Goal: Use online tool/utility

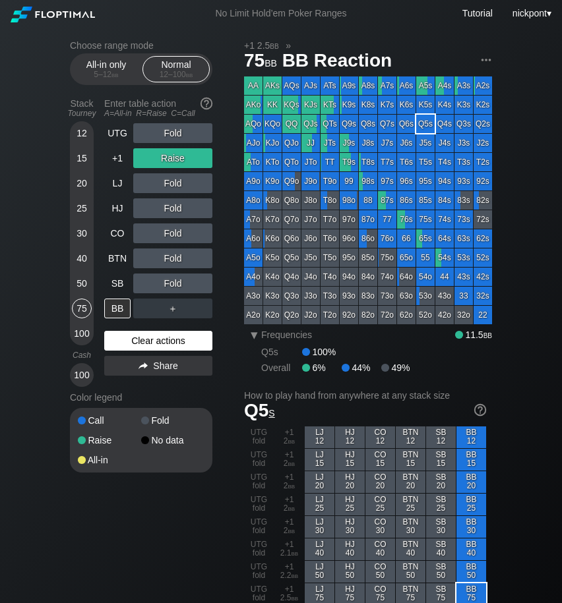
click at [163, 338] on div "Clear actions" at bounding box center [158, 341] width 108 height 20
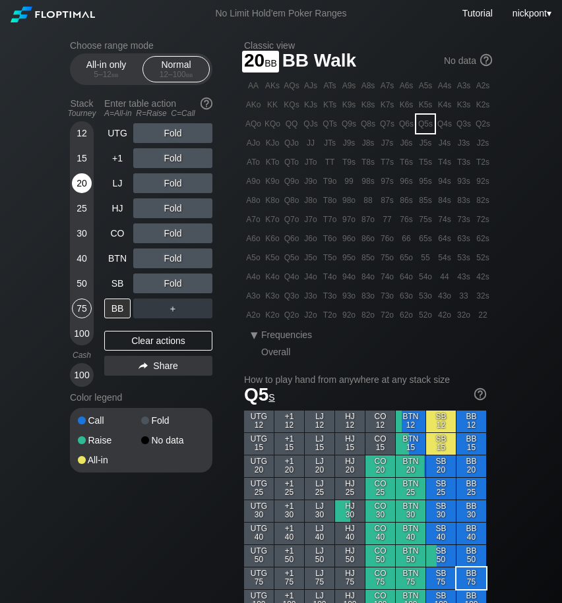
click at [76, 183] on div "20" at bounding box center [82, 183] width 20 height 20
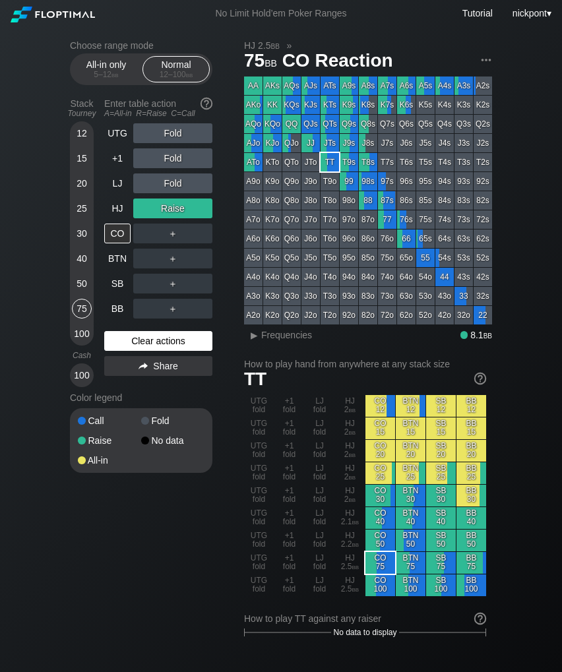
click at [181, 333] on div "Clear actions" at bounding box center [158, 341] width 108 height 20
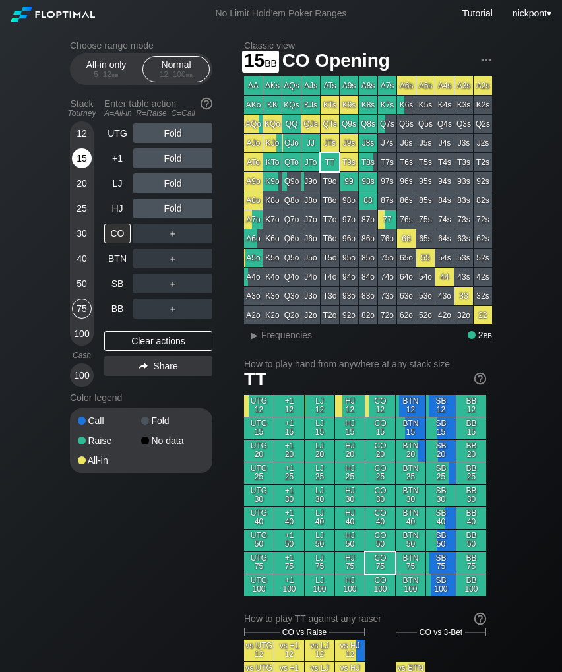
click at [83, 159] on div "15" at bounding box center [82, 158] width 20 height 20
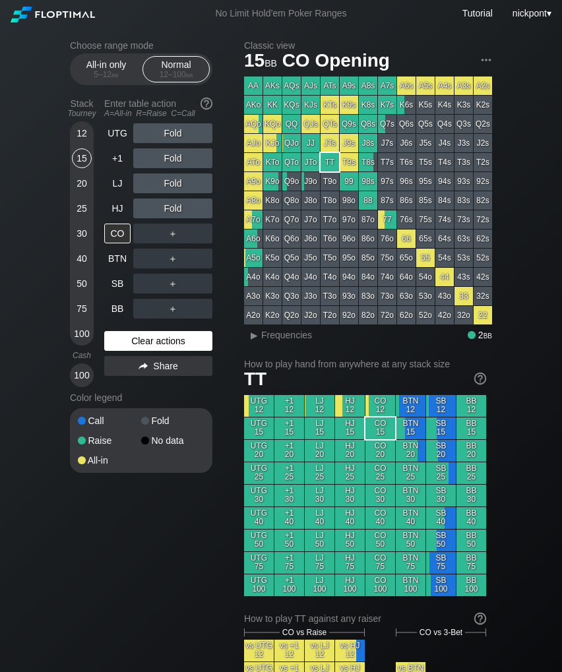
click at [148, 338] on div "Clear actions" at bounding box center [158, 341] width 108 height 20
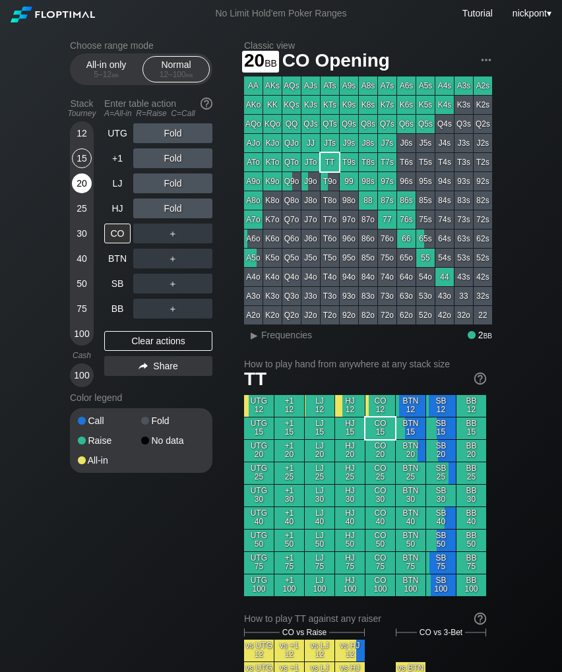
click at [78, 179] on div "20" at bounding box center [82, 183] width 20 height 20
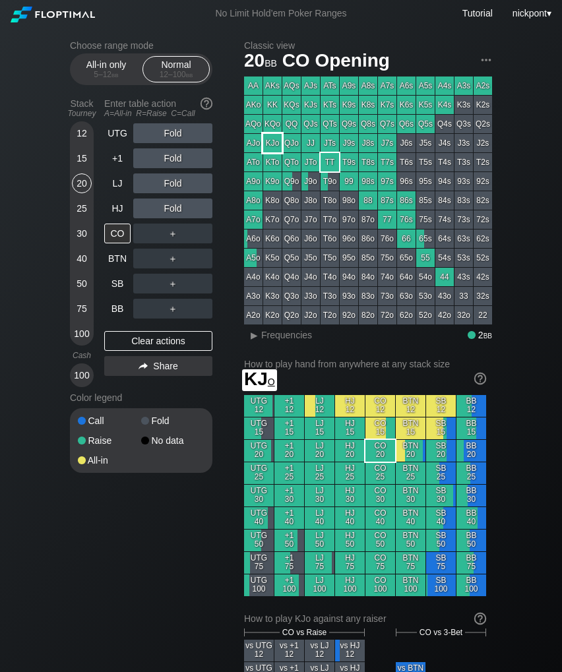
click at [272, 142] on div "KJo" at bounding box center [272, 143] width 18 height 18
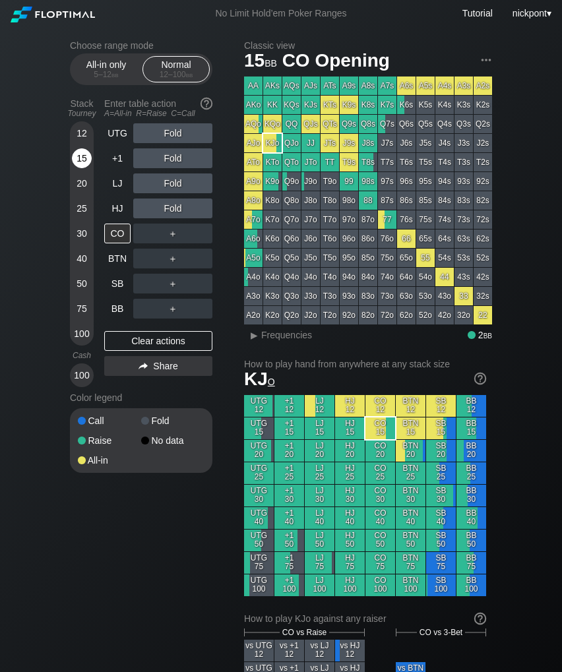
click at [80, 159] on div "15" at bounding box center [82, 158] width 20 height 20
click at [152, 339] on div "Clear actions" at bounding box center [158, 341] width 108 height 20
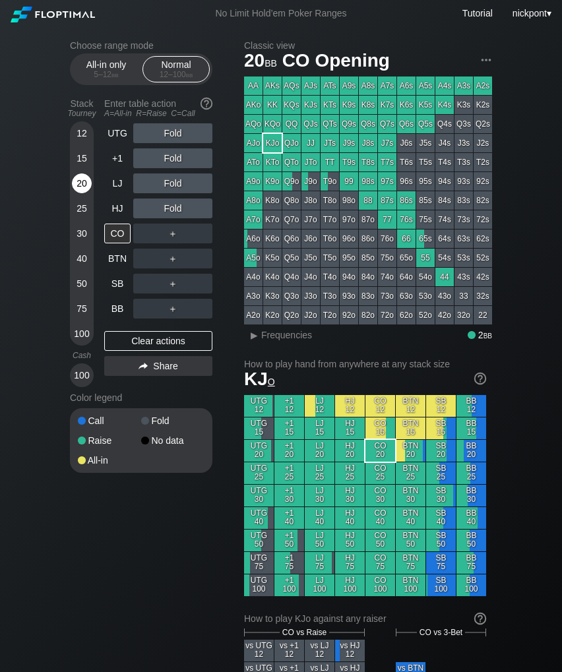
click at [81, 181] on div "20" at bounding box center [82, 183] width 20 height 20
